Goal: Book appointment/travel/reservation

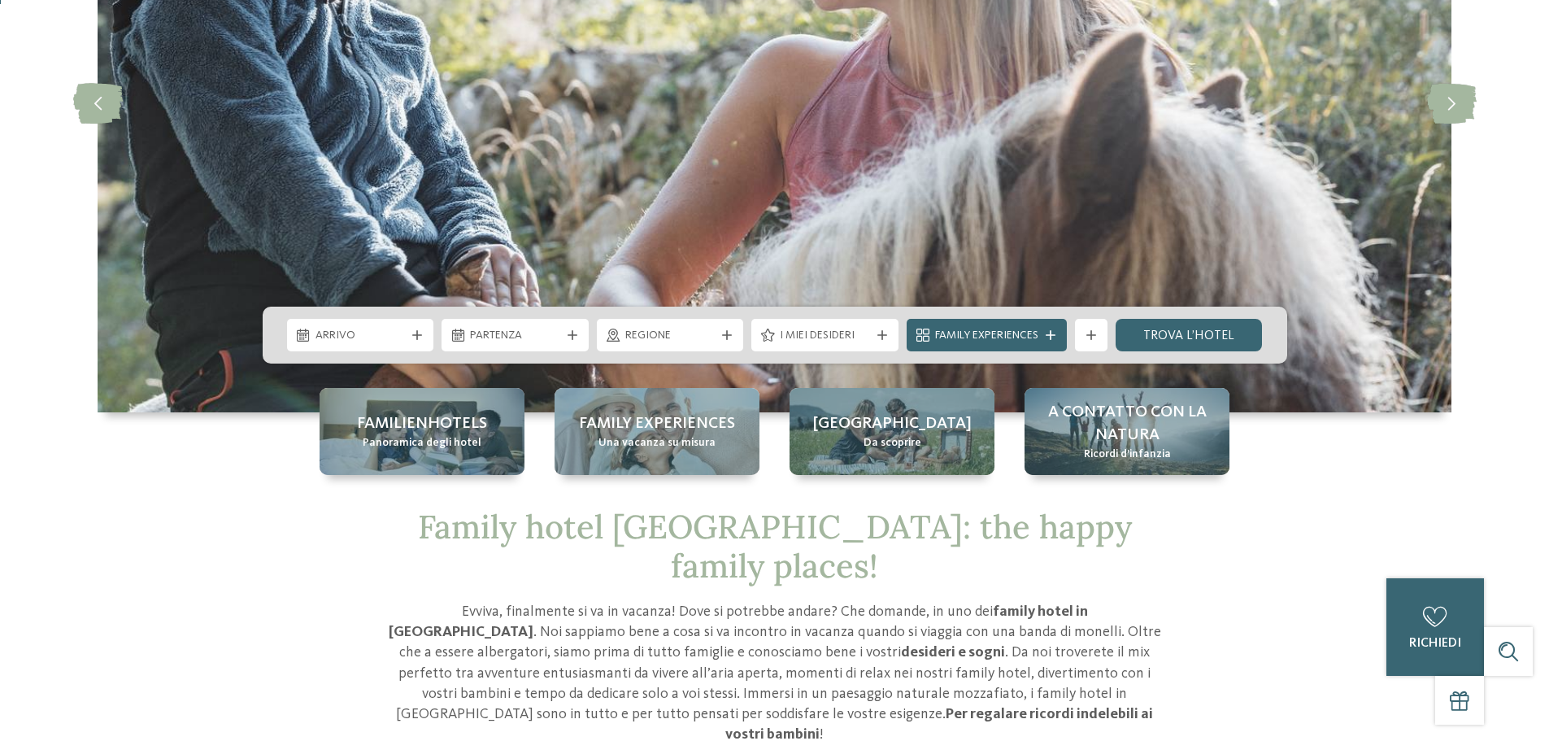
scroll to position [325, 0]
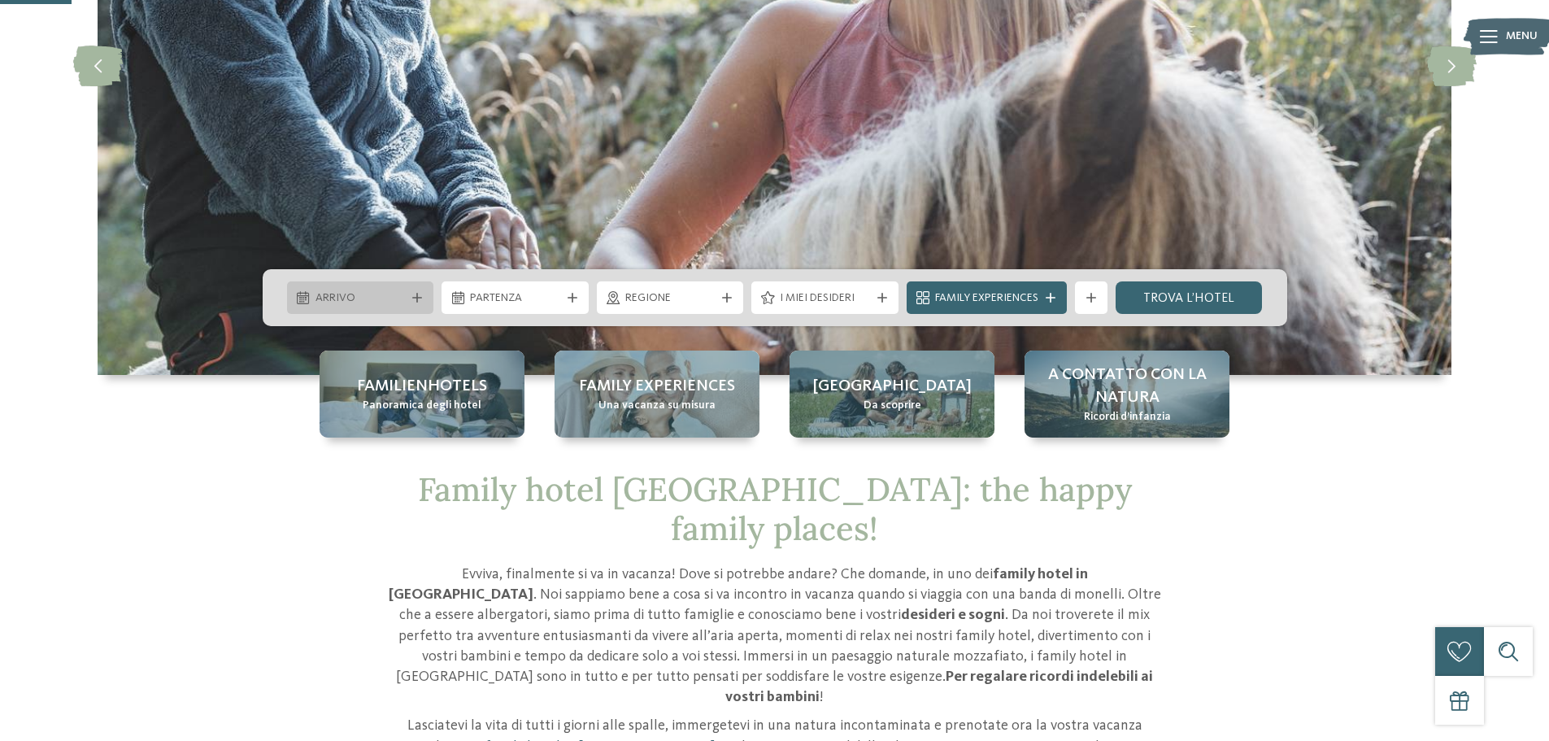
click at [368, 297] on span "Arrivo" at bounding box center [360, 298] width 90 height 16
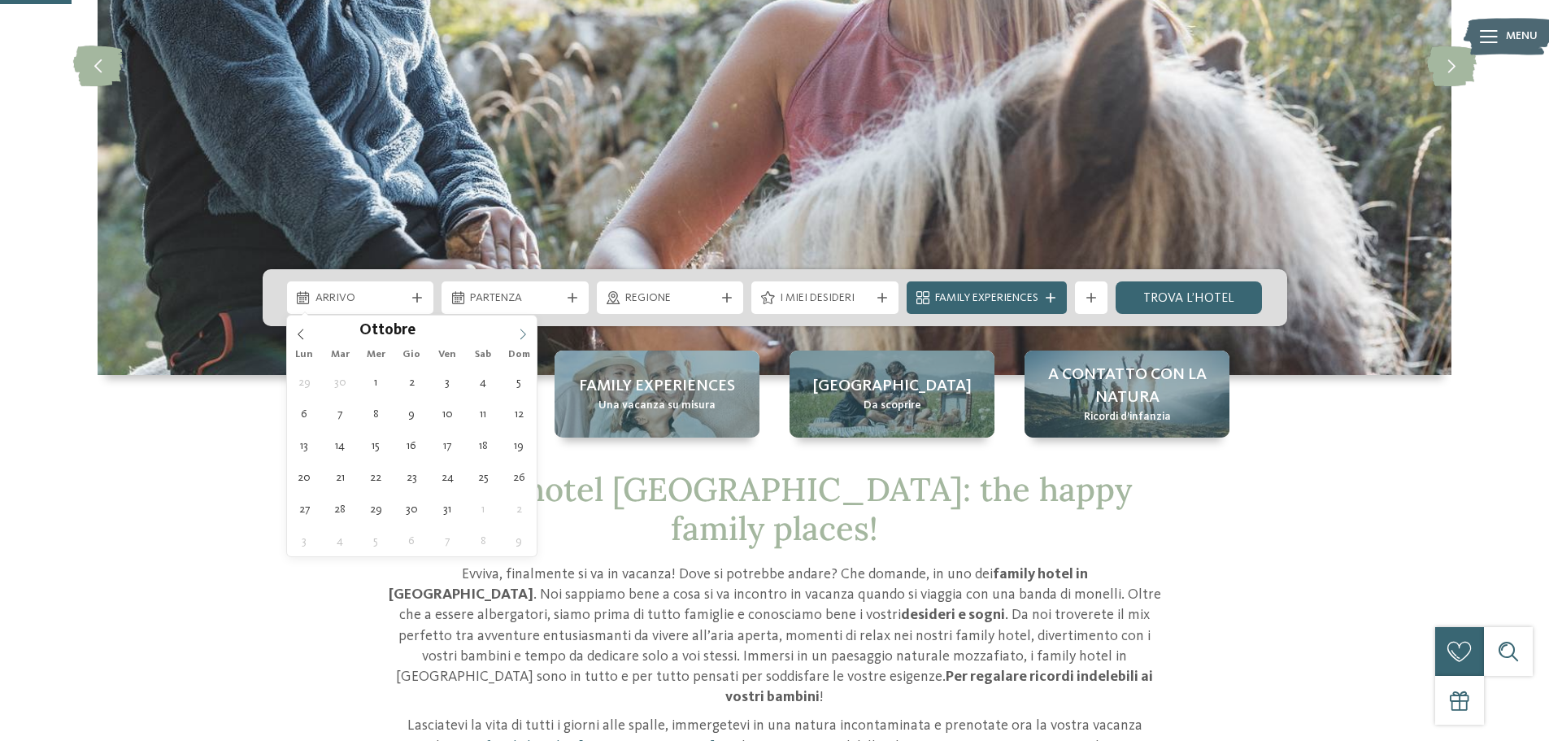
click at [523, 337] on icon at bounding box center [523, 333] width 6 height 11
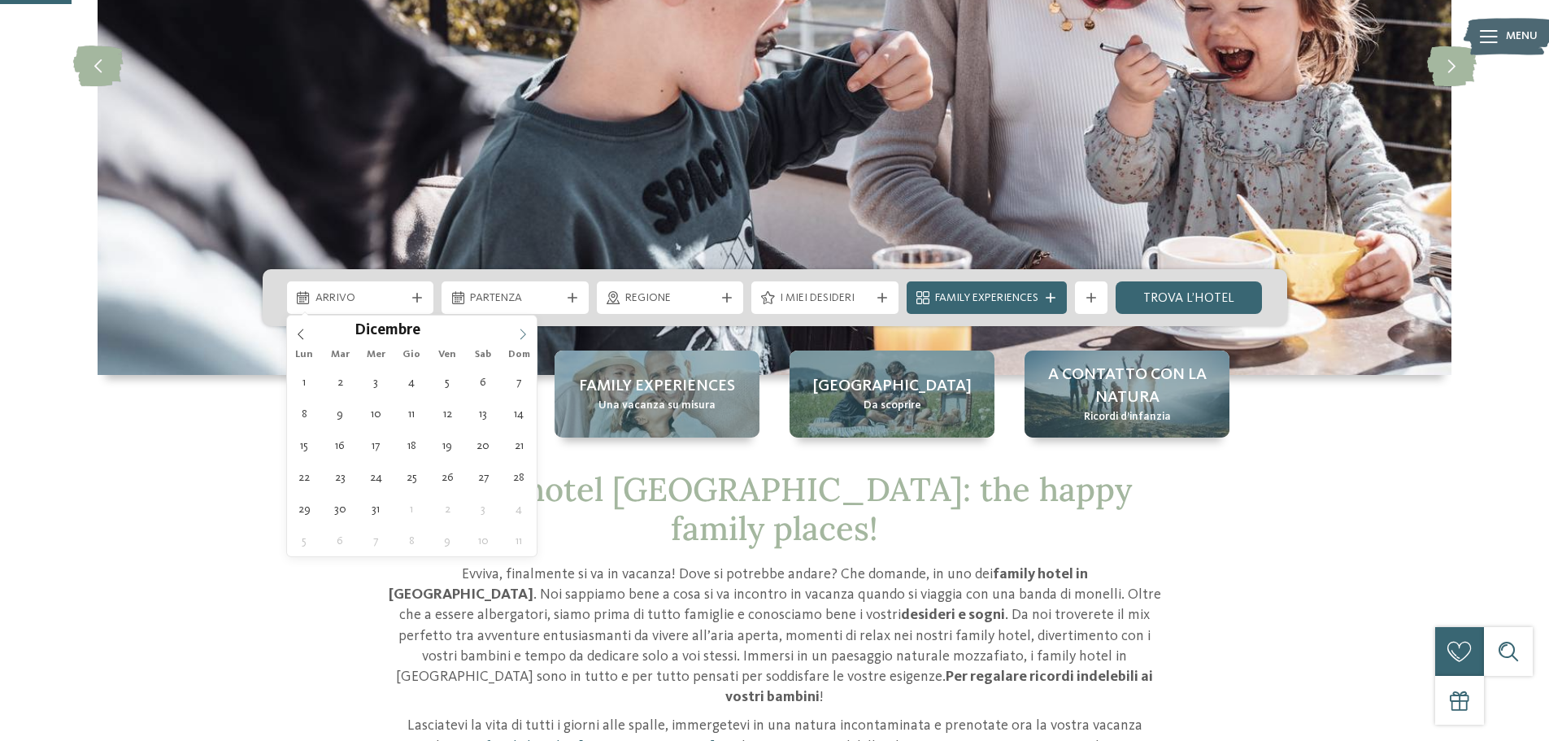
type input "****"
click at [523, 337] on icon at bounding box center [523, 333] width 6 height 11
type div "[DATE]"
type input "****"
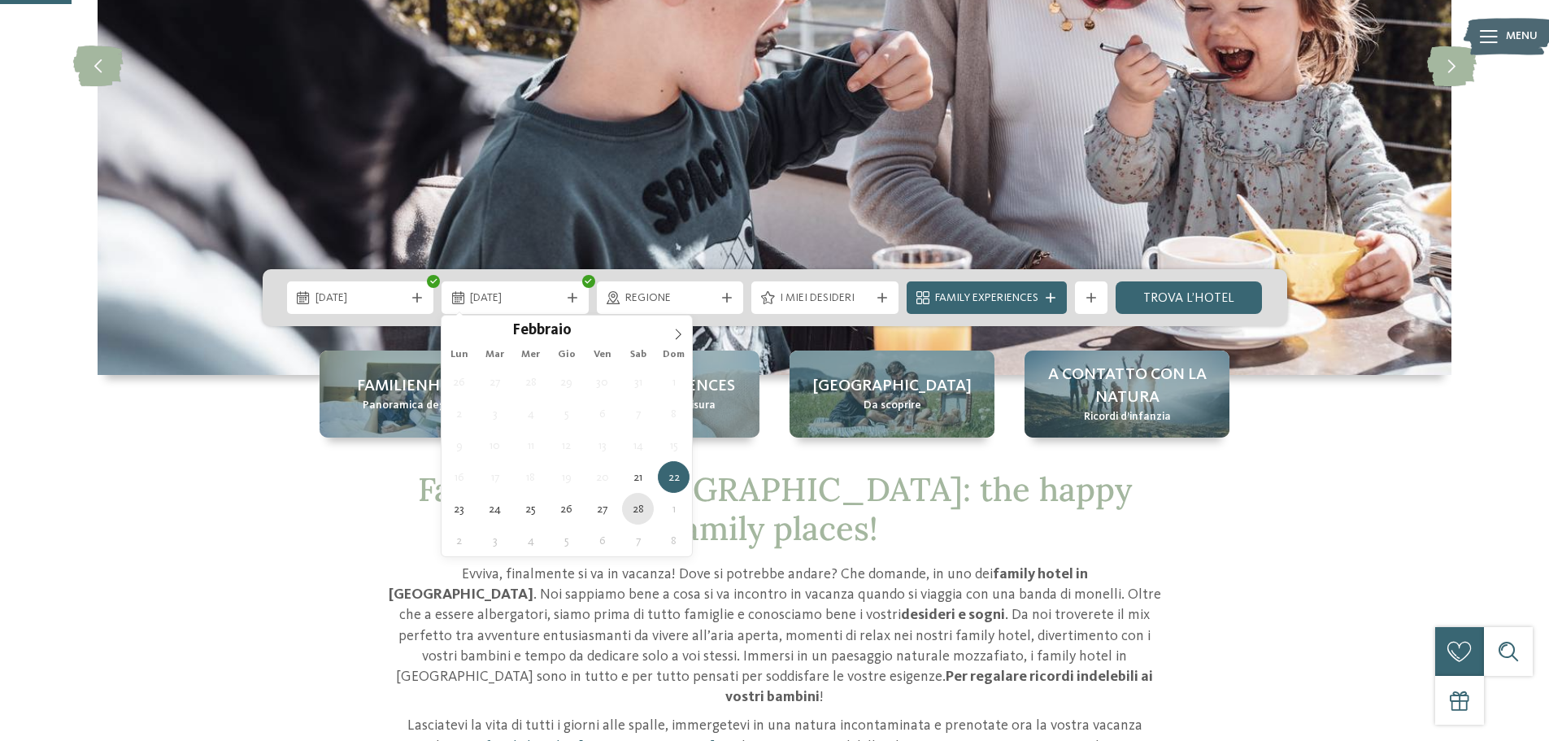
type div "[DATE]"
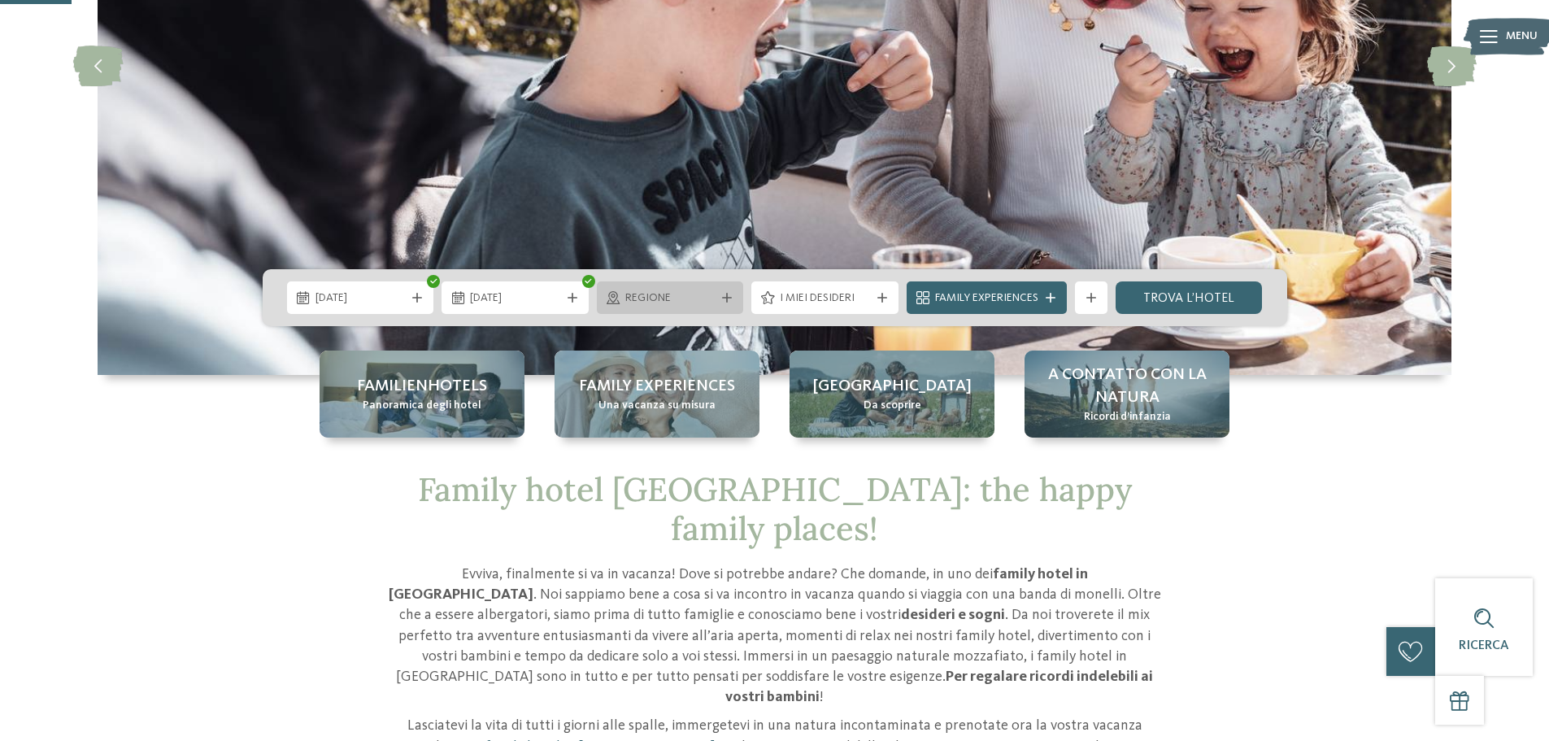
click at [684, 293] on span "Regione" at bounding box center [670, 298] width 90 height 16
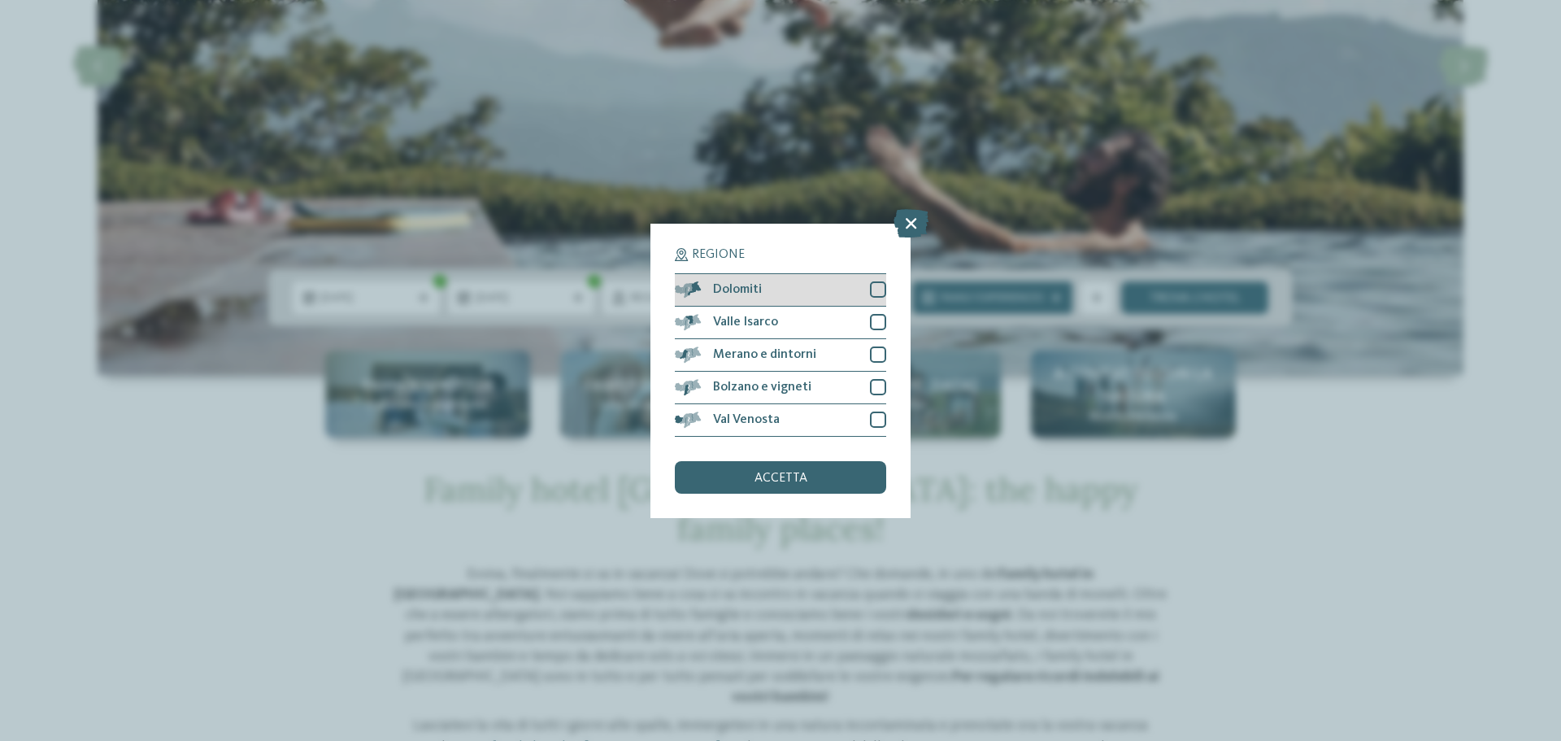
click at [877, 286] on div at bounding box center [878, 289] width 16 height 16
click at [771, 481] on span "accetta" at bounding box center [780, 477] width 53 height 13
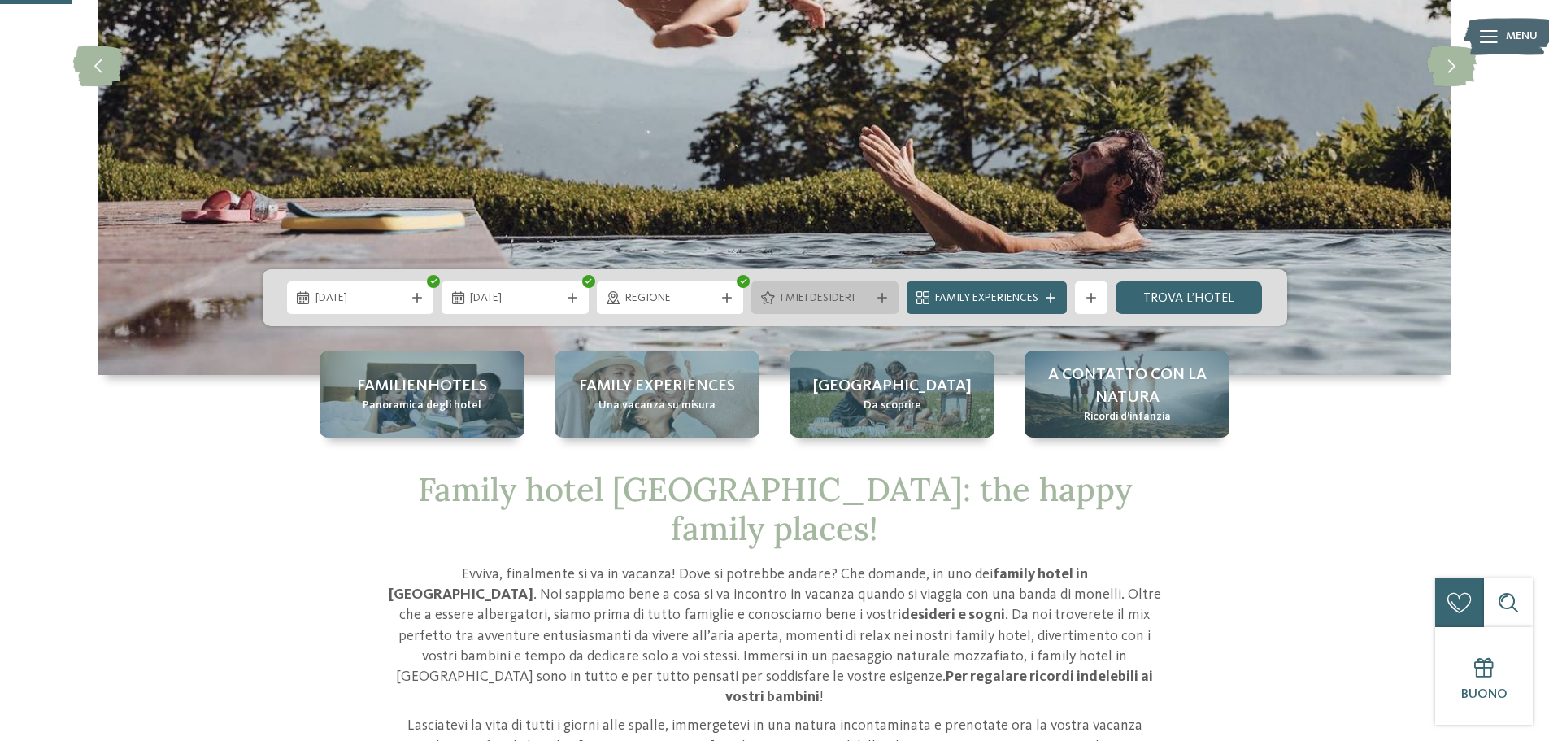
click at [854, 298] on span "I miei desideri" at bounding box center [825, 298] width 90 height 16
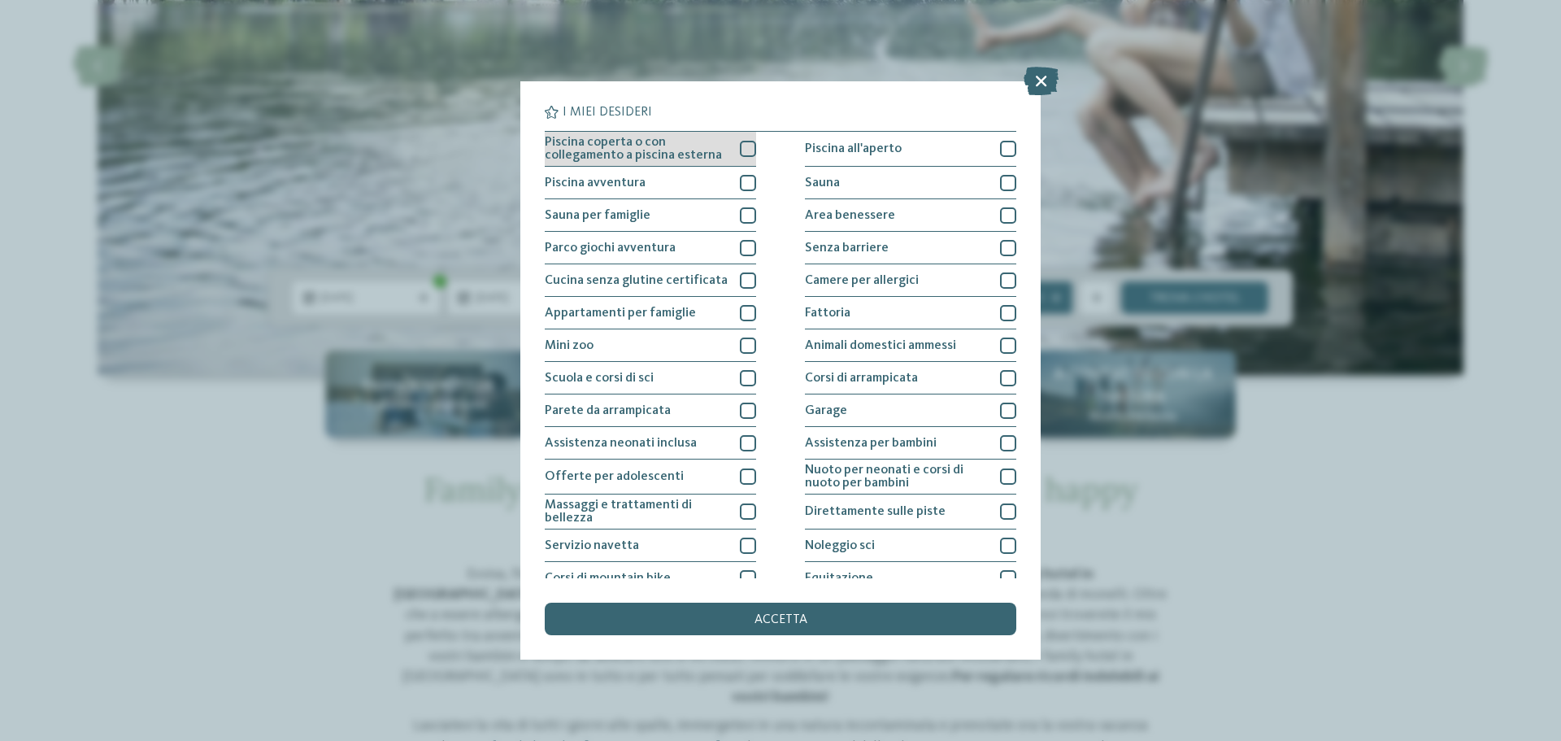
click at [740, 150] on div at bounding box center [748, 149] width 16 height 16
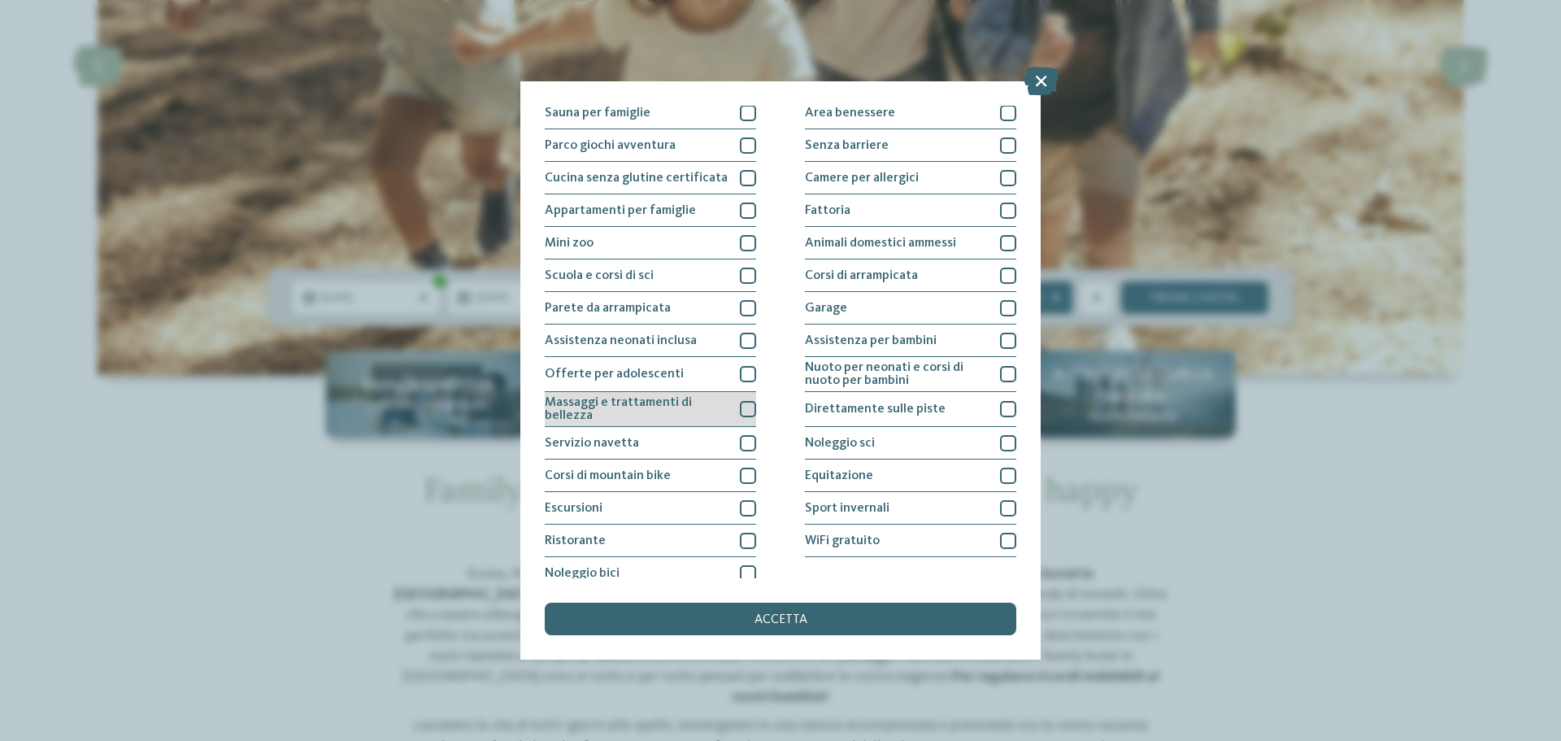
scroll to position [114, 0]
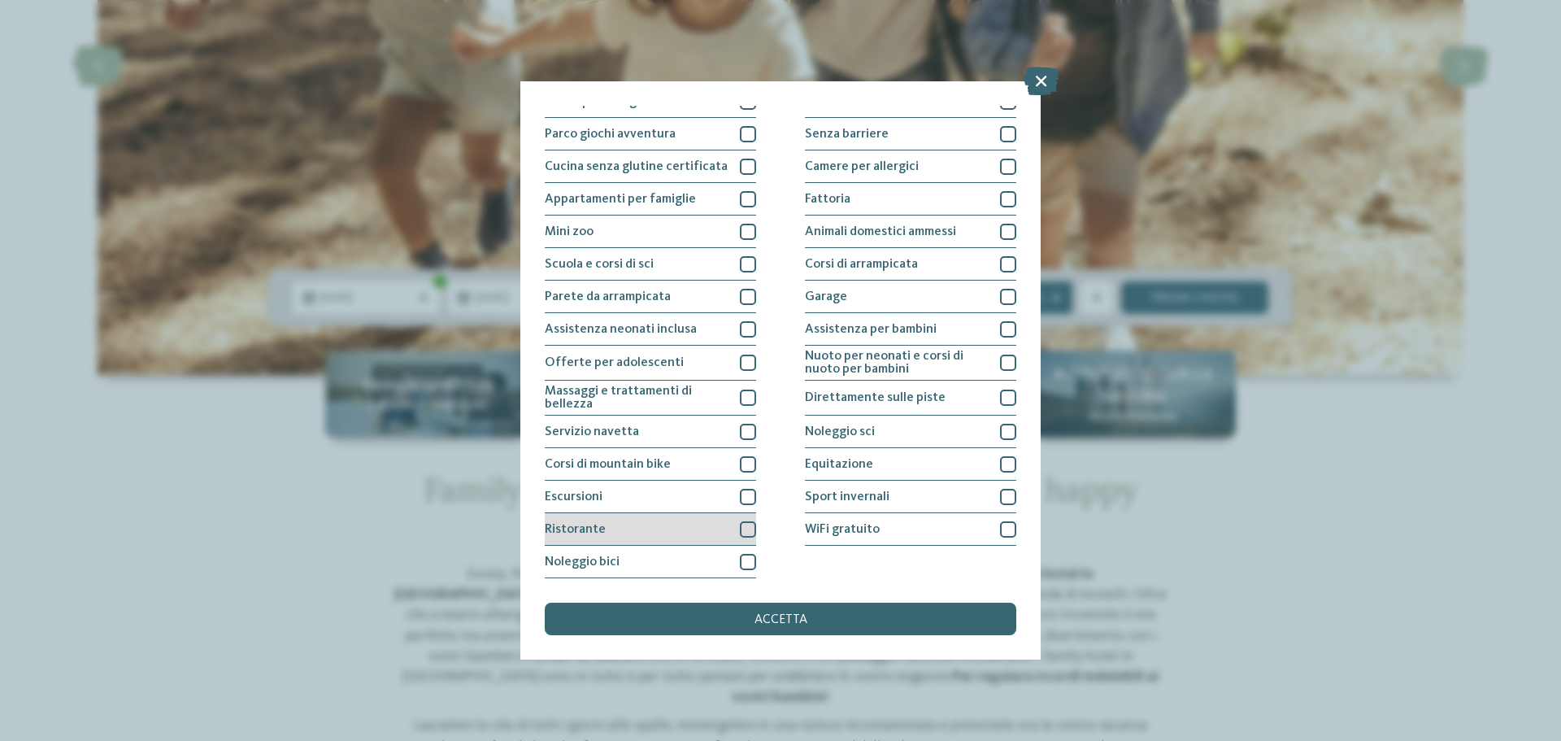
click at [735, 528] on div "Ristorante" at bounding box center [650, 529] width 211 height 33
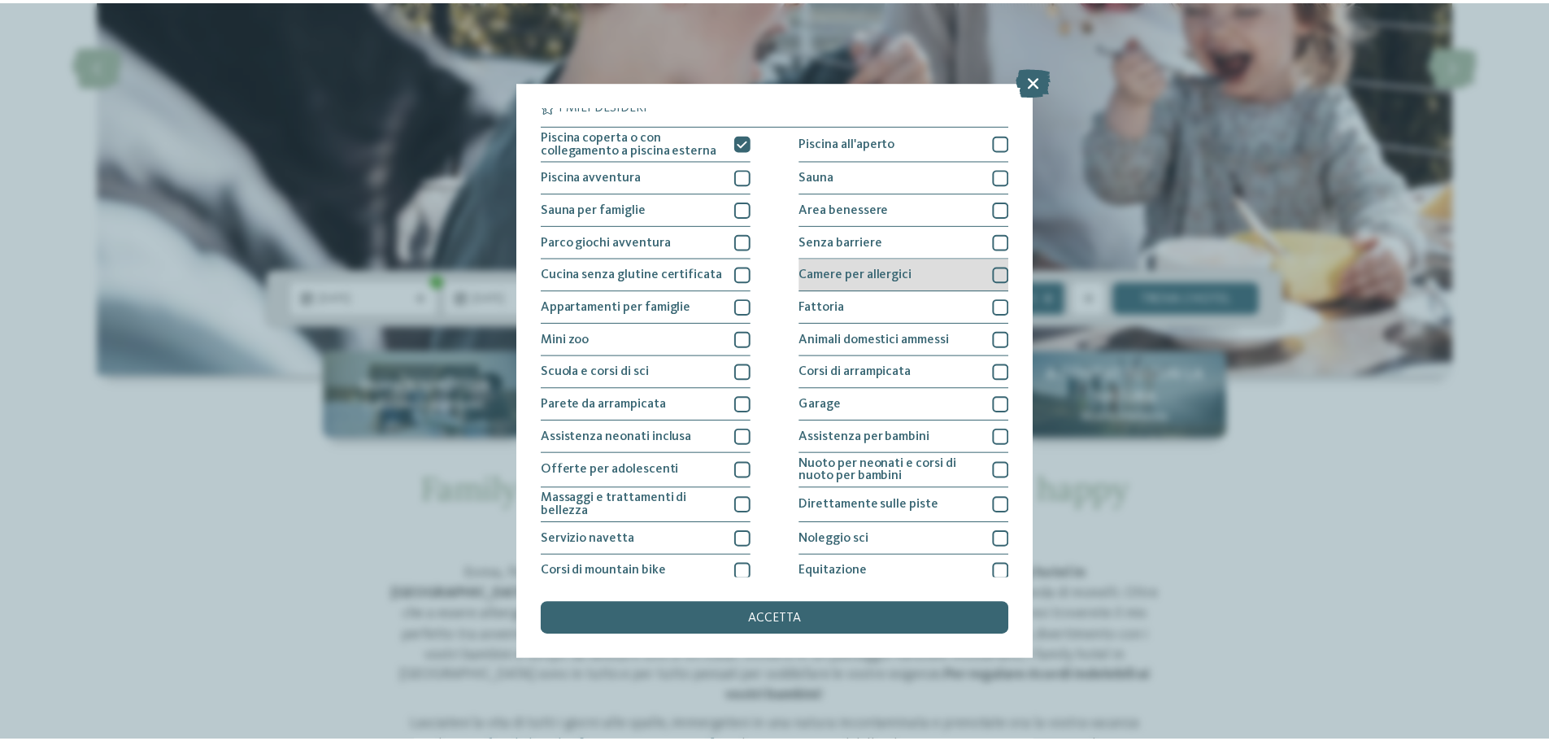
scroll to position [0, 0]
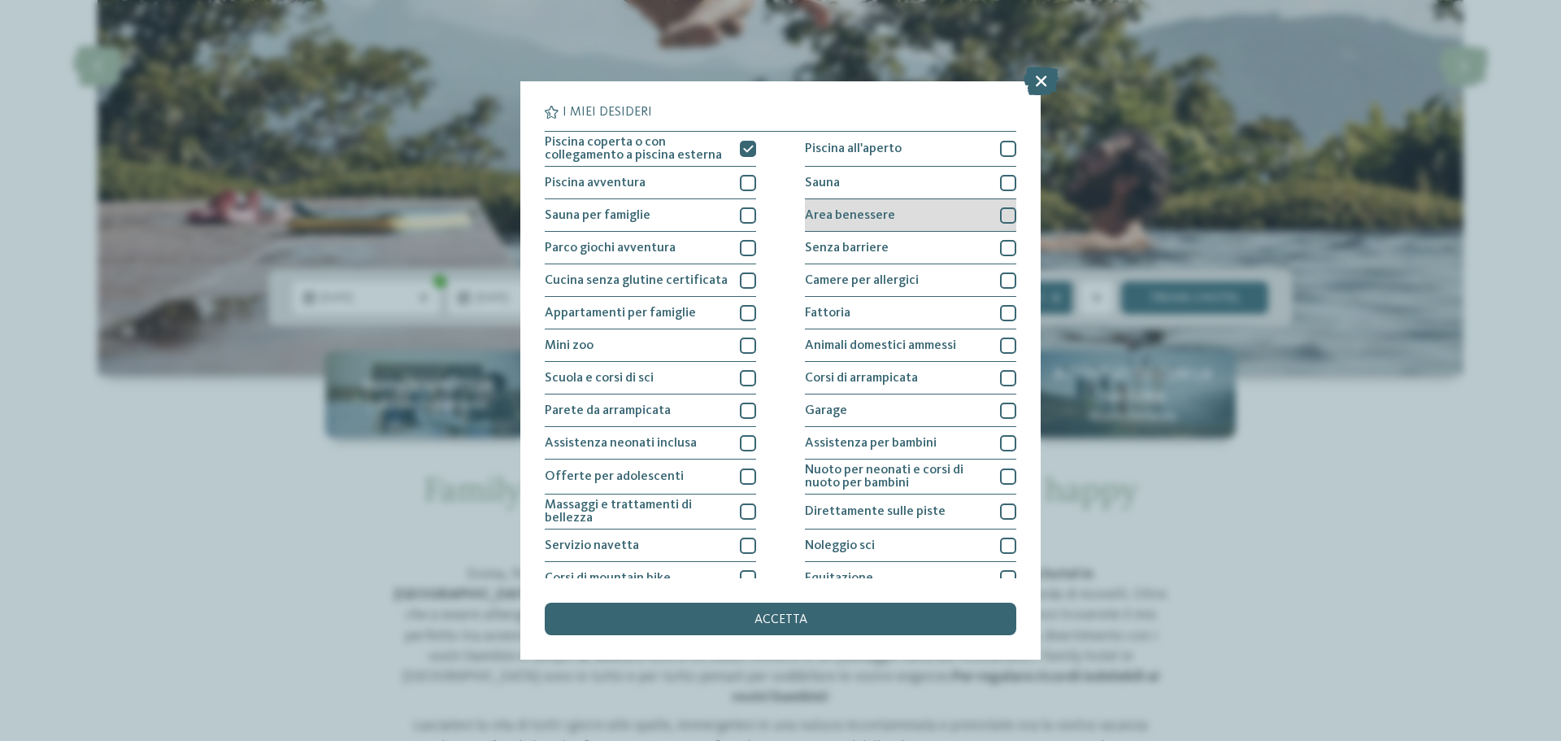
click at [1000, 211] on div at bounding box center [1008, 215] width 16 height 16
click at [758, 618] on span "accetta" at bounding box center [780, 619] width 53 height 13
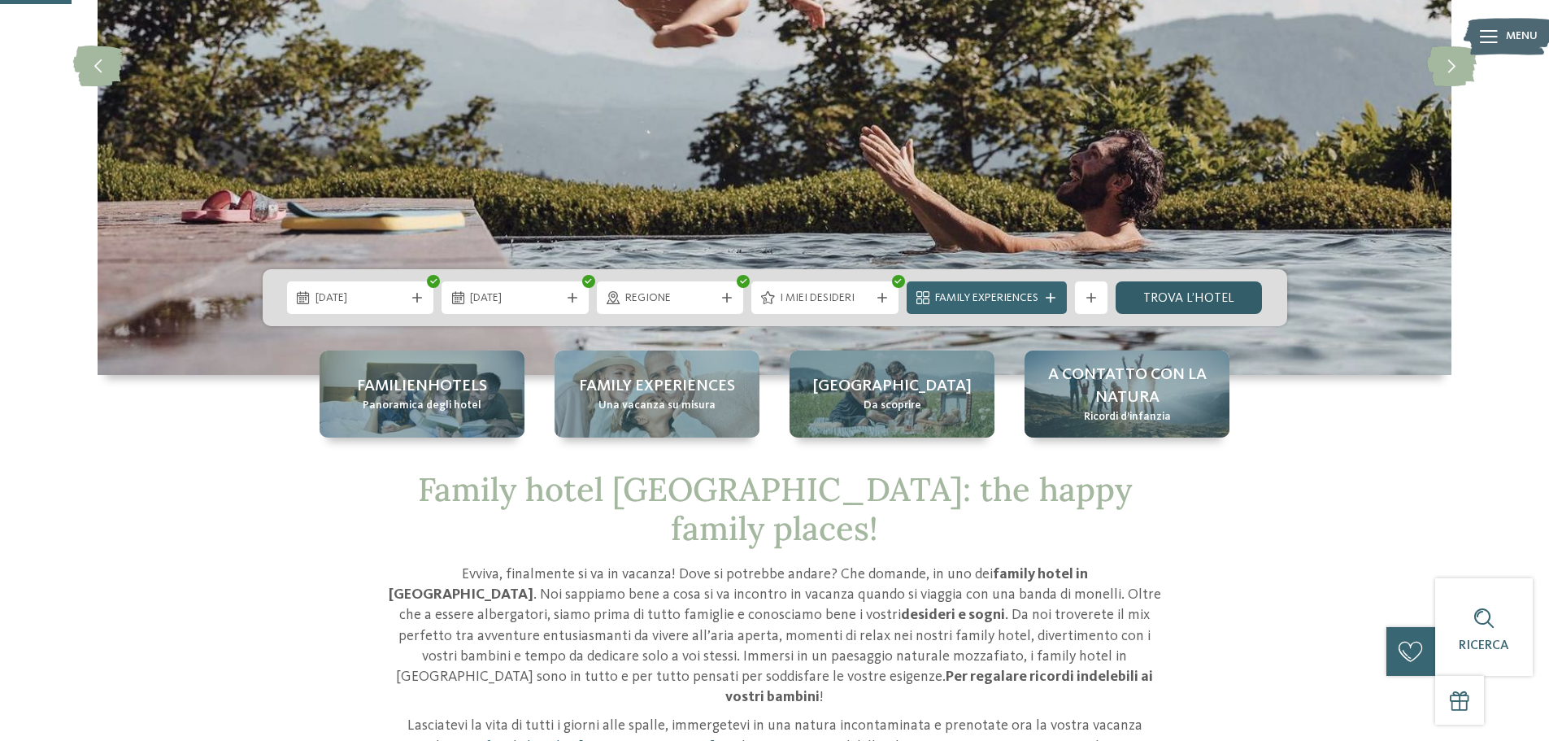
click at [1178, 305] on link "trova l’hotel" at bounding box center [1188, 297] width 147 height 33
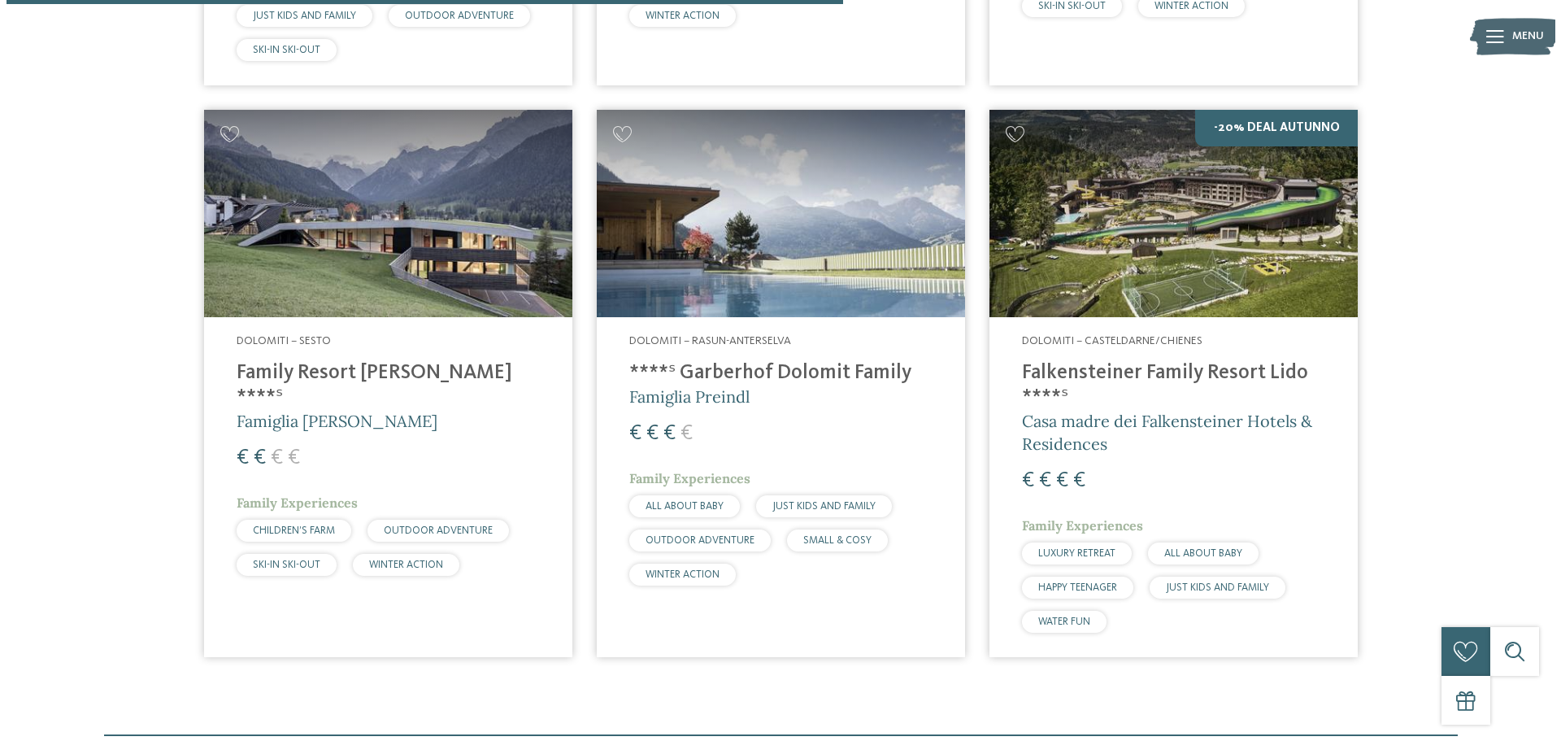
scroll to position [1021, 0]
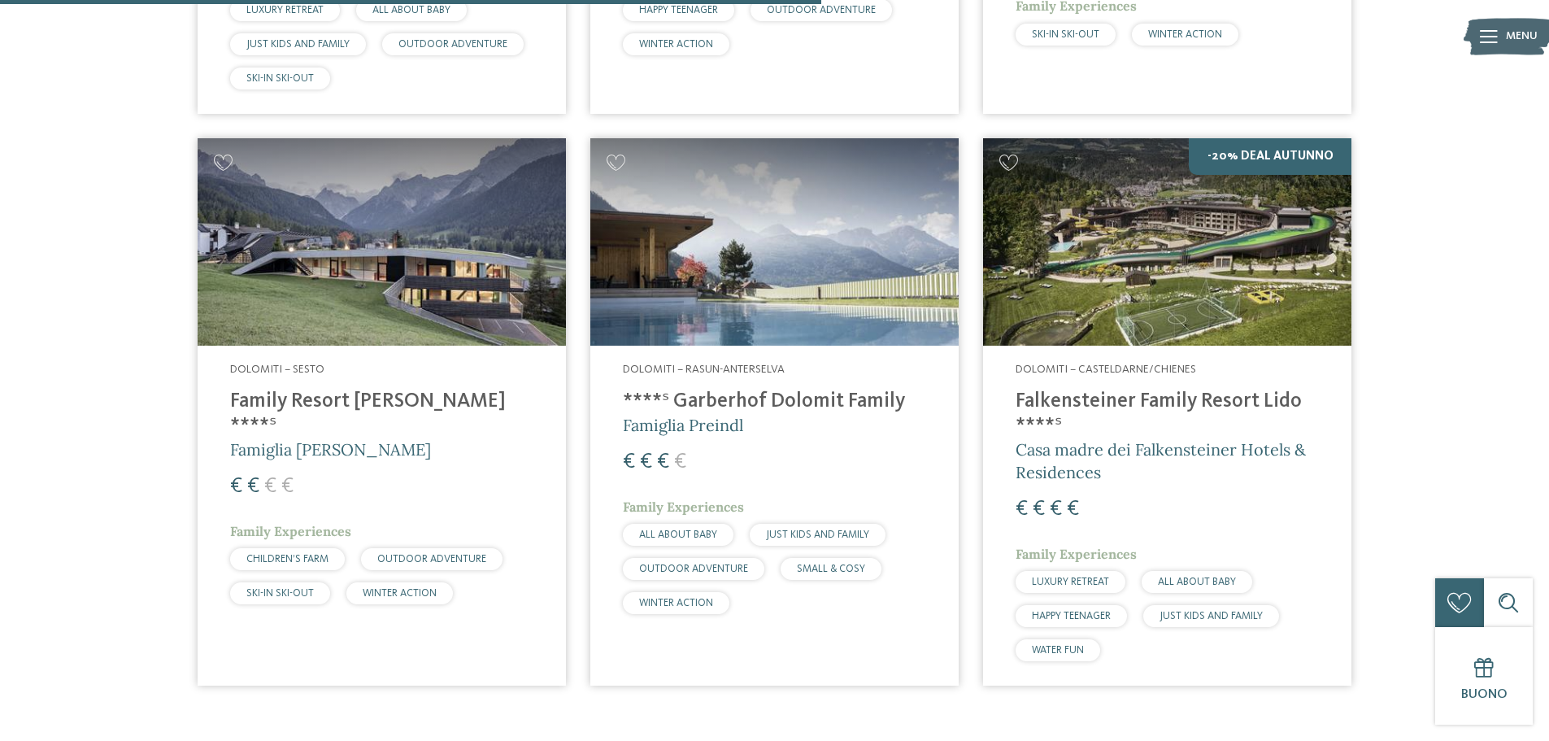
click at [368, 263] on img at bounding box center [382, 241] width 368 height 207
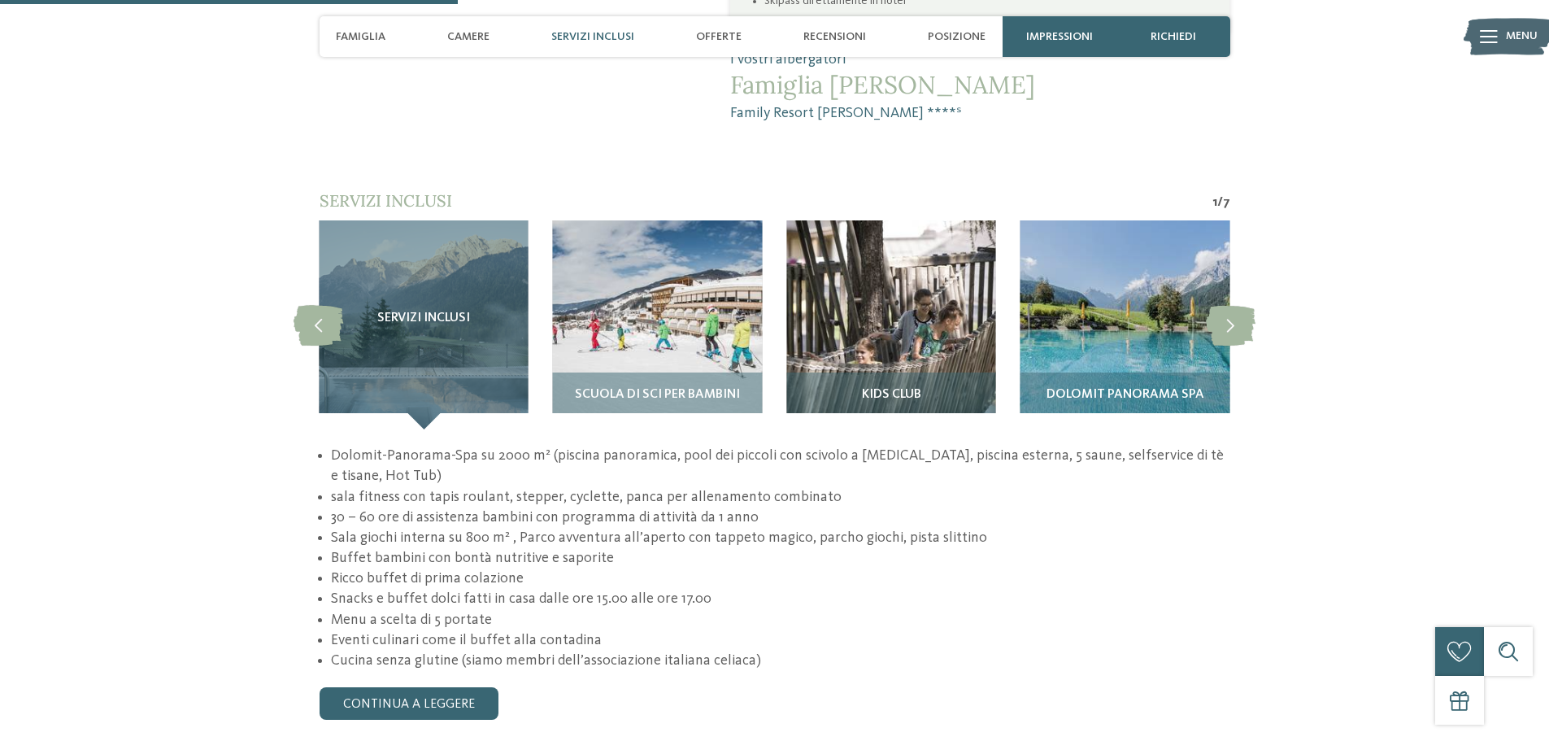
scroll to position [1463, 0]
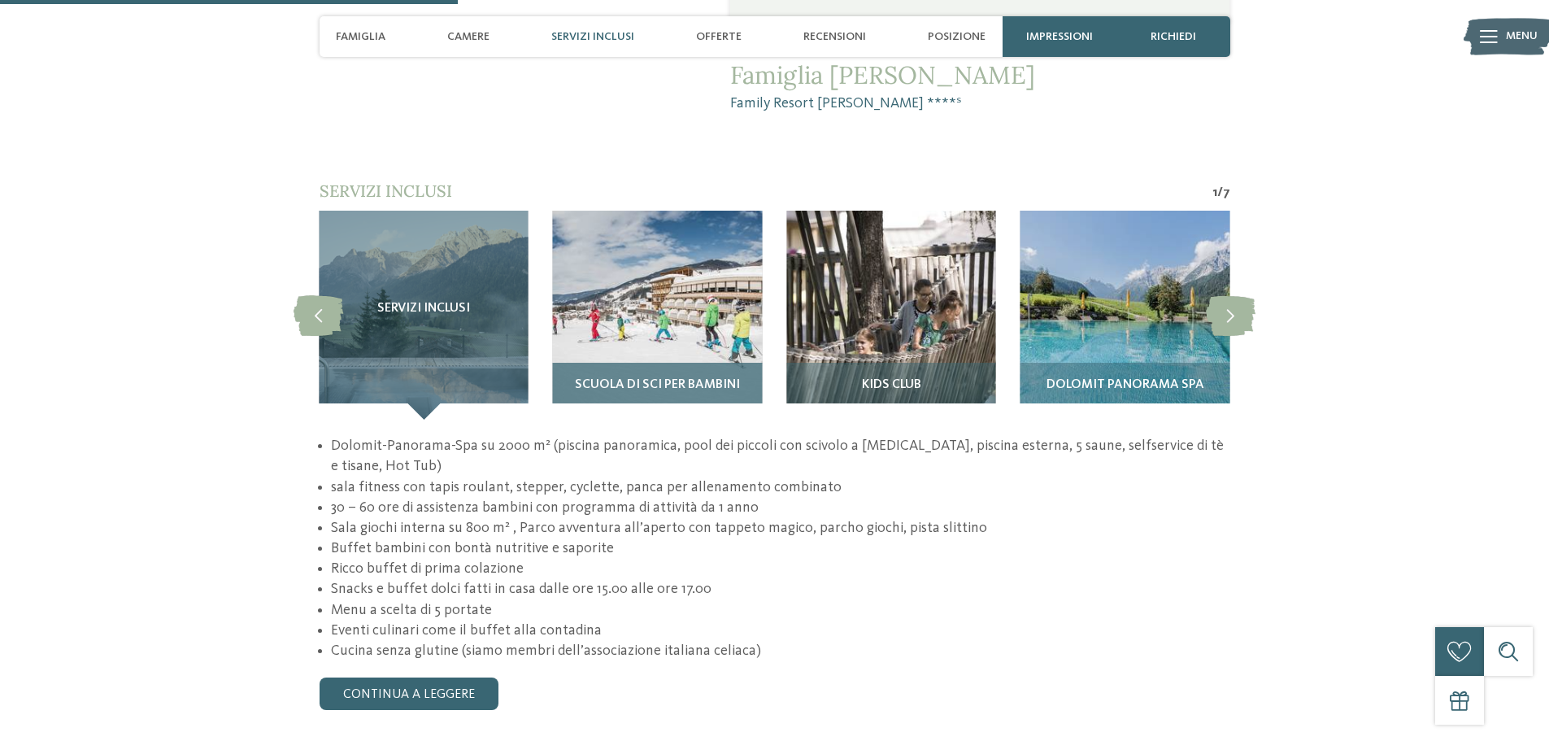
click at [642, 378] on span "Scuola di sci per bambini" at bounding box center [657, 385] width 165 height 15
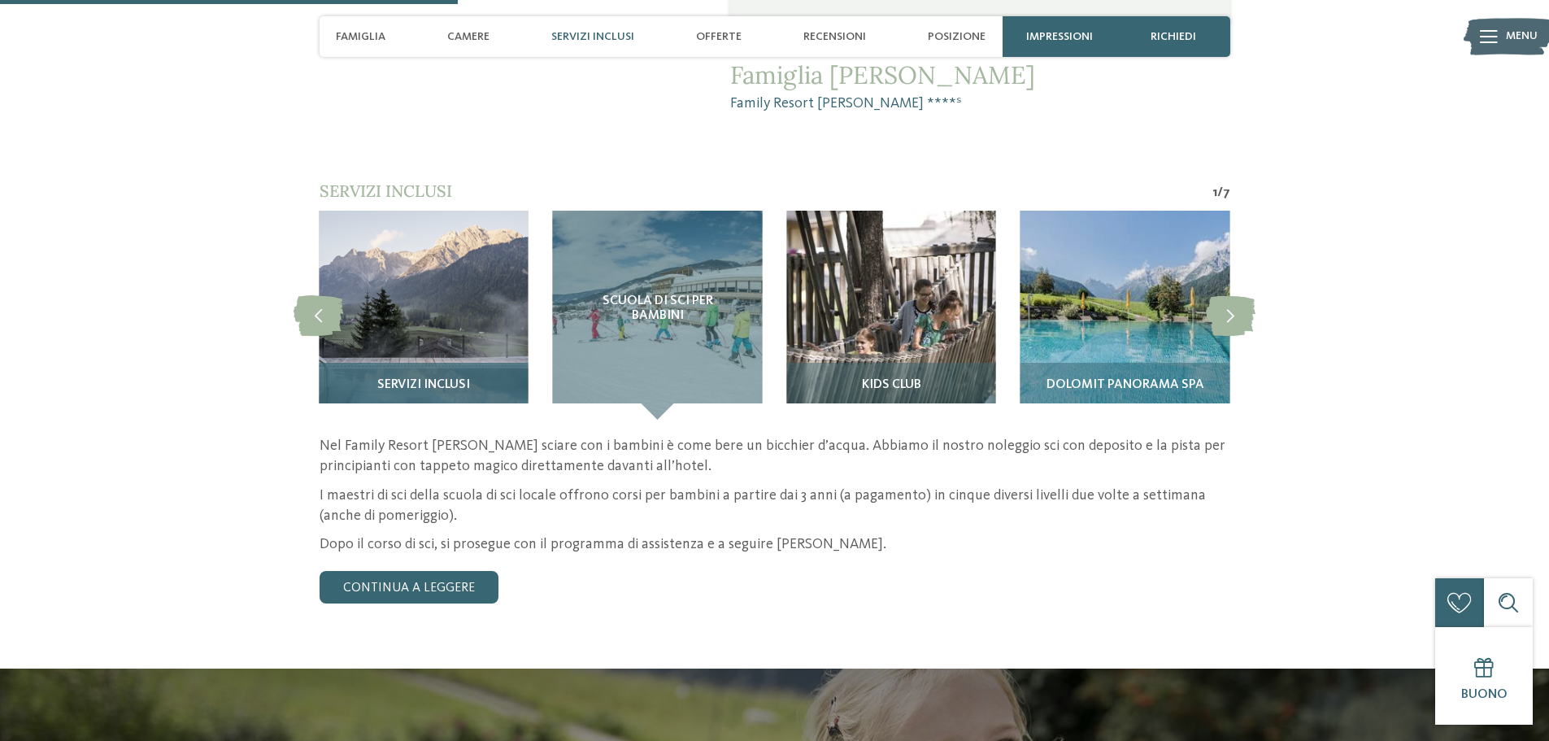
click at [421, 378] on span "Servizi inclusi" at bounding box center [423, 385] width 93 height 15
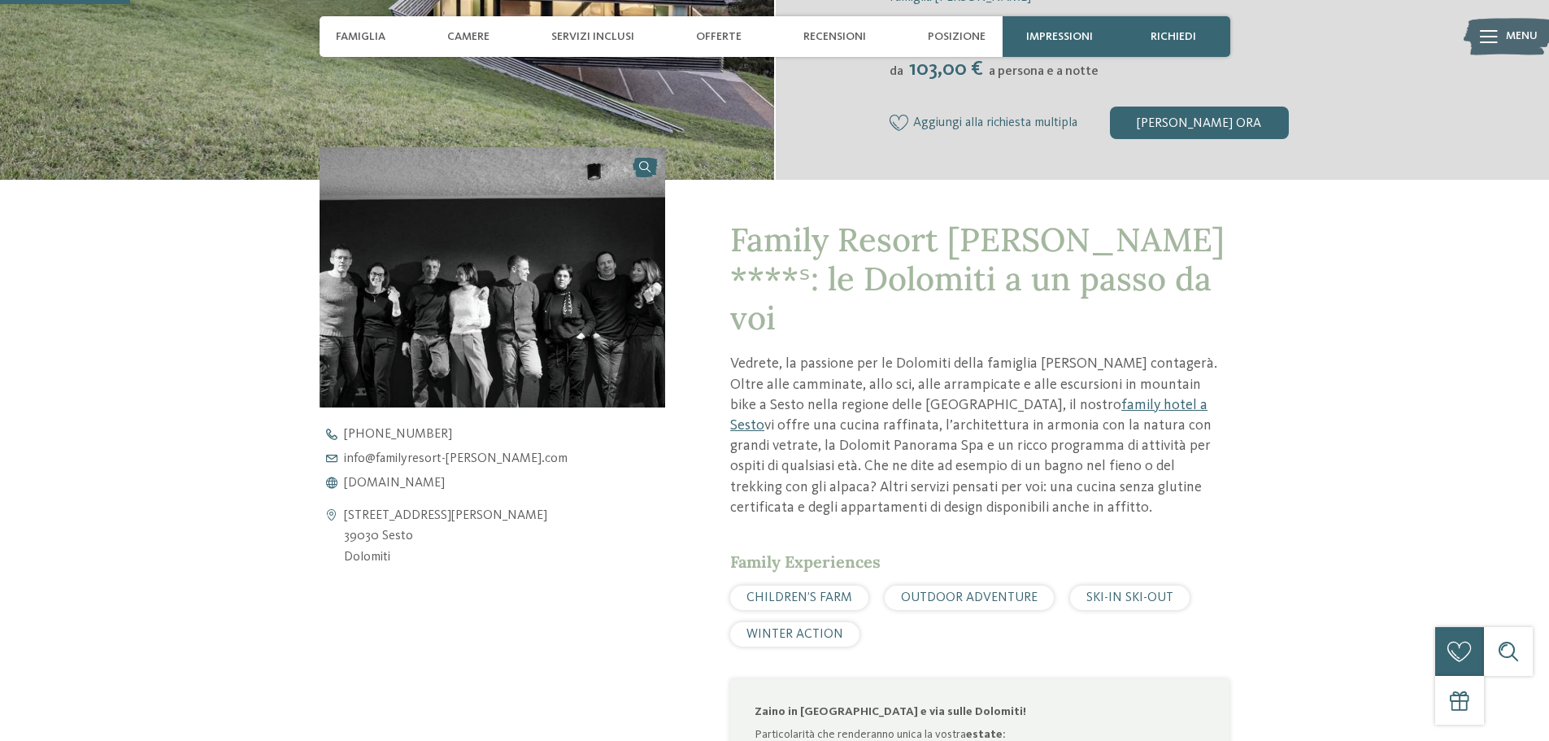
scroll to position [0, 0]
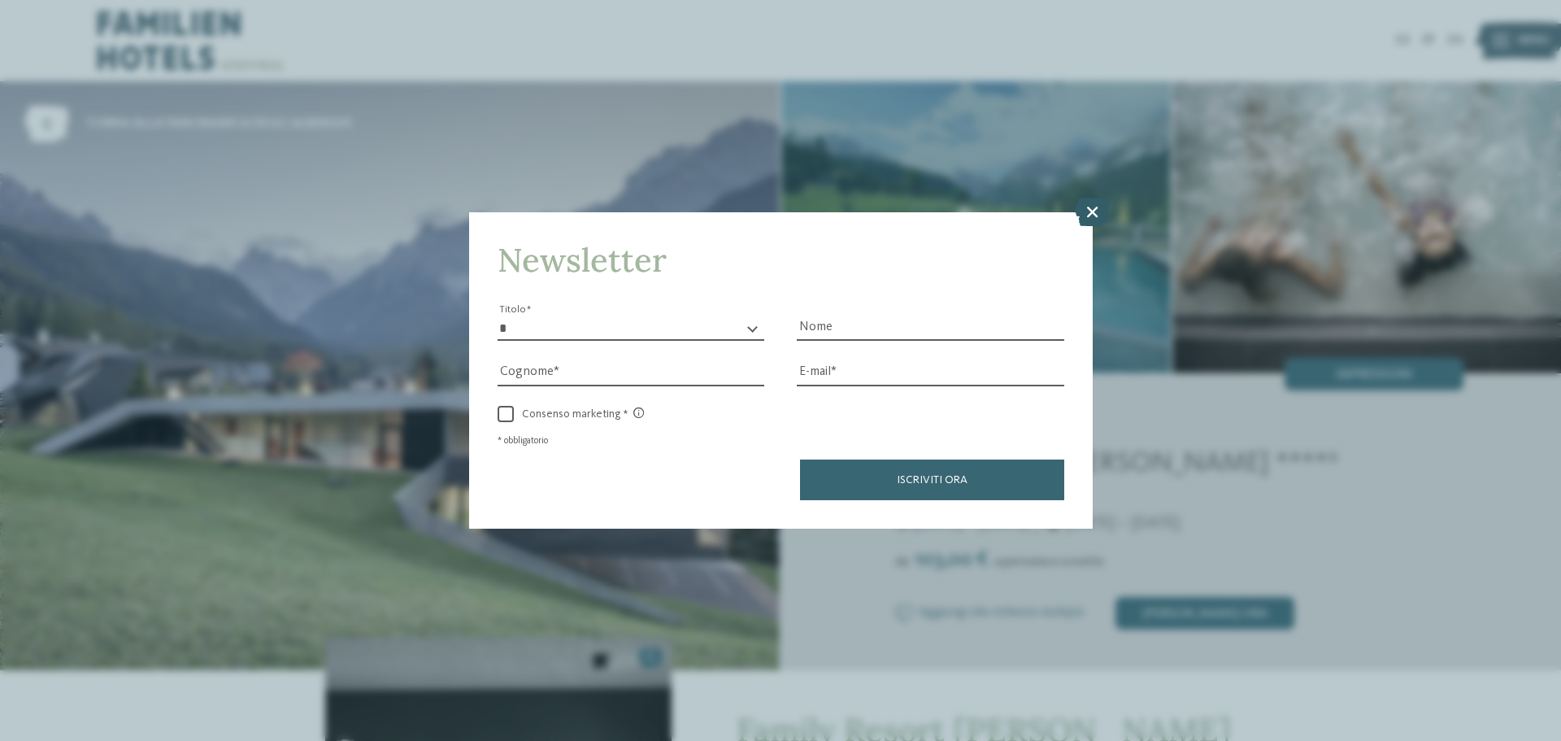
click at [1100, 214] on icon at bounding box center [1092, 212] width 35 height 28
